Goal: Task Accomplishment & Management: Manage account settings

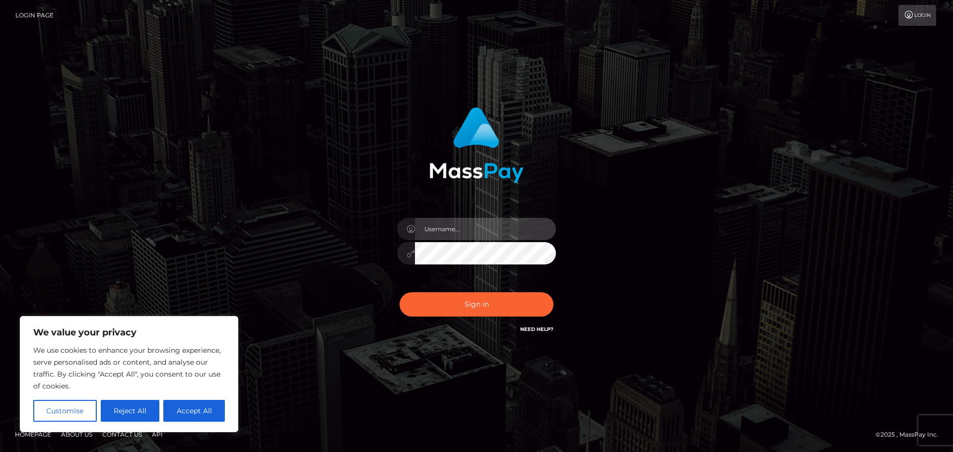
click at [452, 238] on input "text" at bounding box center [485, 229] width 141 height 22
type input "katelynrfitzx"
click at [400, 292] on button "Sign in" at bounding box center [477, 304] width 154 height 24
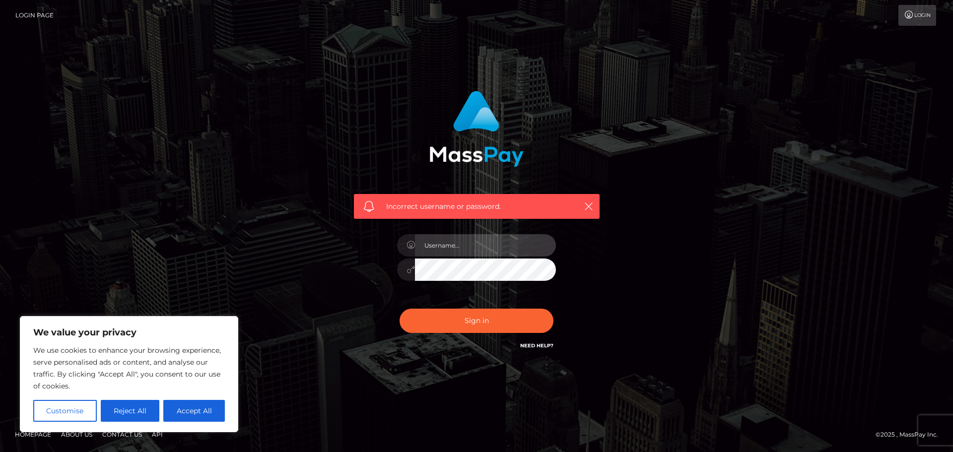
drag, startPoint x: 0, startPoint y: 0, endPoint x: 442, endPoint y: 248, distance: 507.3
click at [442, 248] on input "text" at bounding box center [485, 245] width 141 height 22
type input "katelynrfitzx"
click at [400, 309] on button "Sign in" at bounding box center [477, 321] width 154 height 24
click at [455, 249] on input "text" at bounding box center [485, 245] width 141 height 22
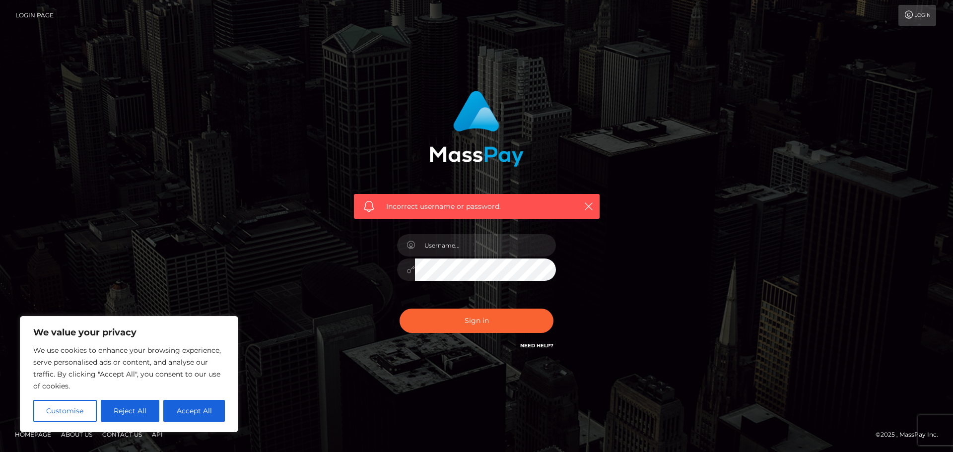
click at [46, 15] on link "Login Page" at bounding box center [34, 15] width 38 height 21
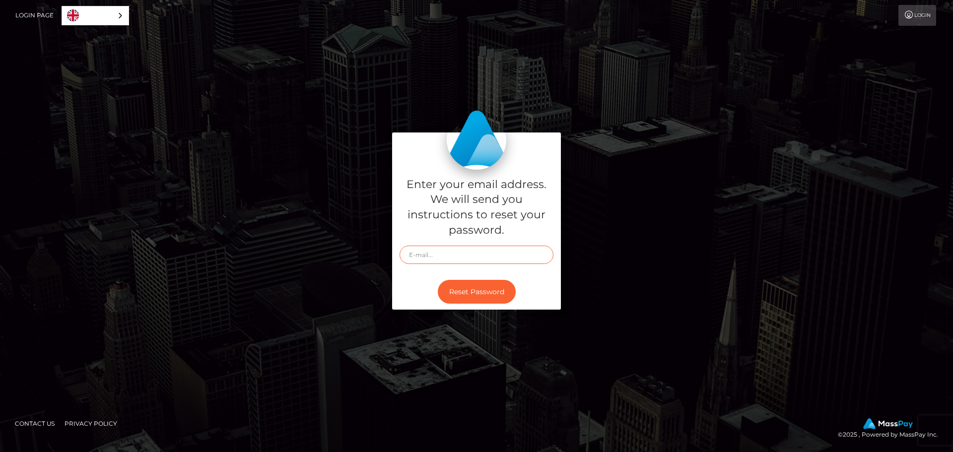
click at [435, 256] on input "text" at bounding box center [477, 255] width 154 height 18
type input "katelynrfitzx@gmail.com"
click at [471, 289] on button "Reset Password" at bounding box center [477, 292] width 78 height 24
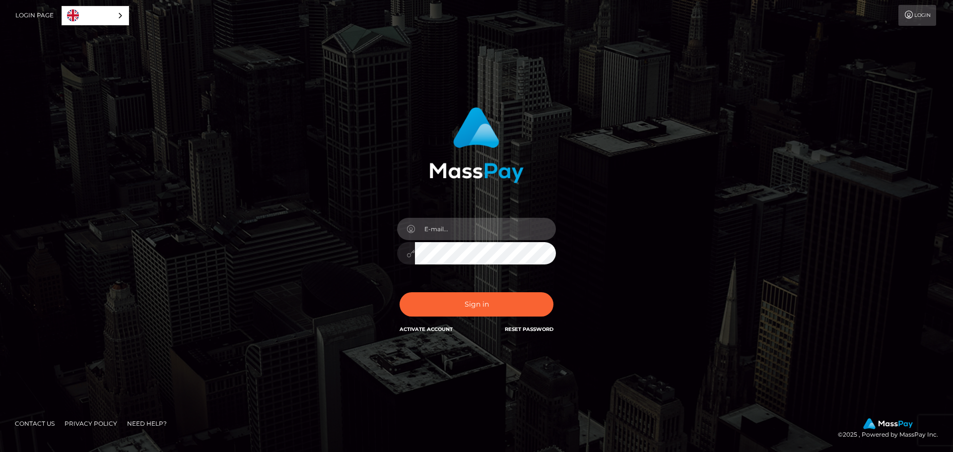
click at [430, 231] on input "email" at bounding box center [485, 229] width 141 height 22
type input "[EMAIL_ADDRESS][DOMAIN_NAME]"
click at [400, 292] on button "Sign in" at bounding box center [477, 304] width 154 height 24
